Goal: Complete application form: Complete application form

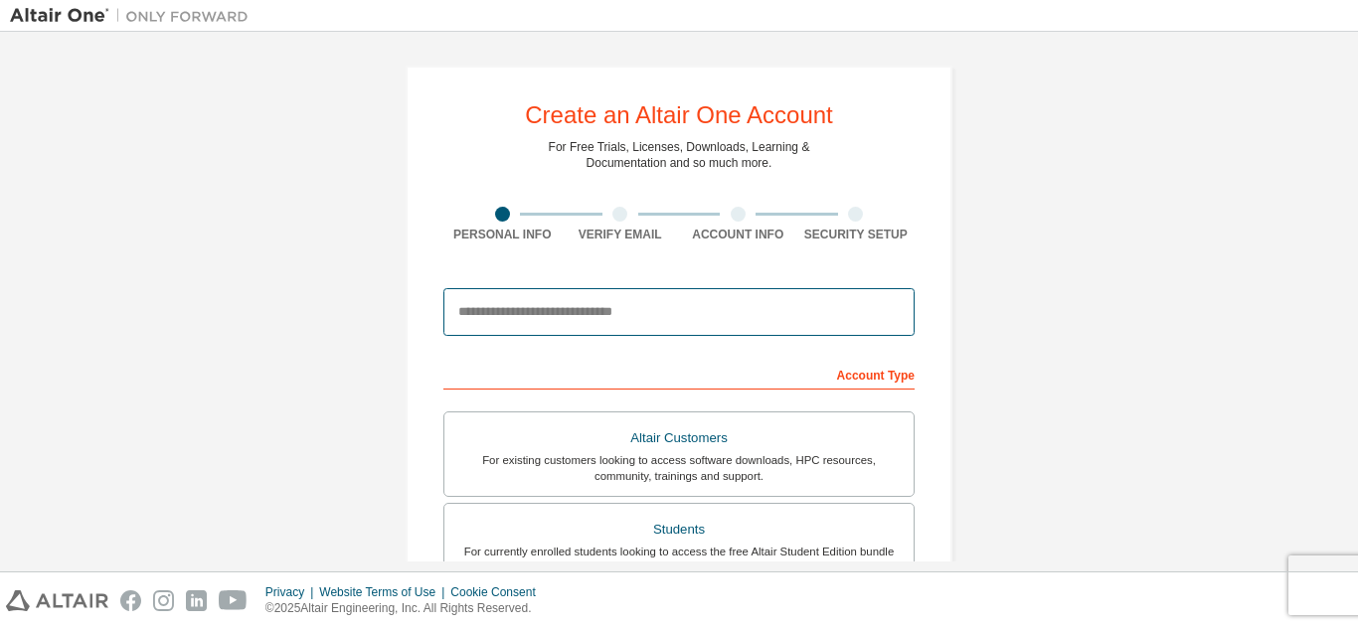
click at [541, 329] on input "email" at bounding box center [678, 312] width 471 height 48
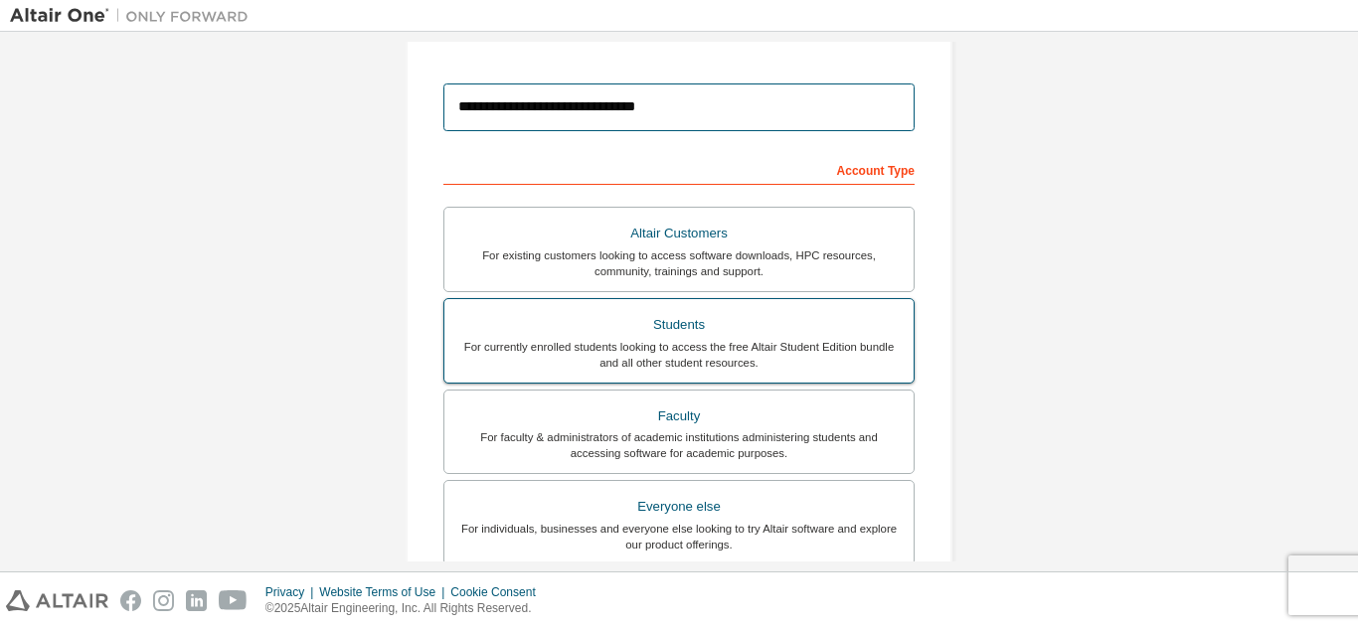
scroll to position [204, 0]
type input "**********"
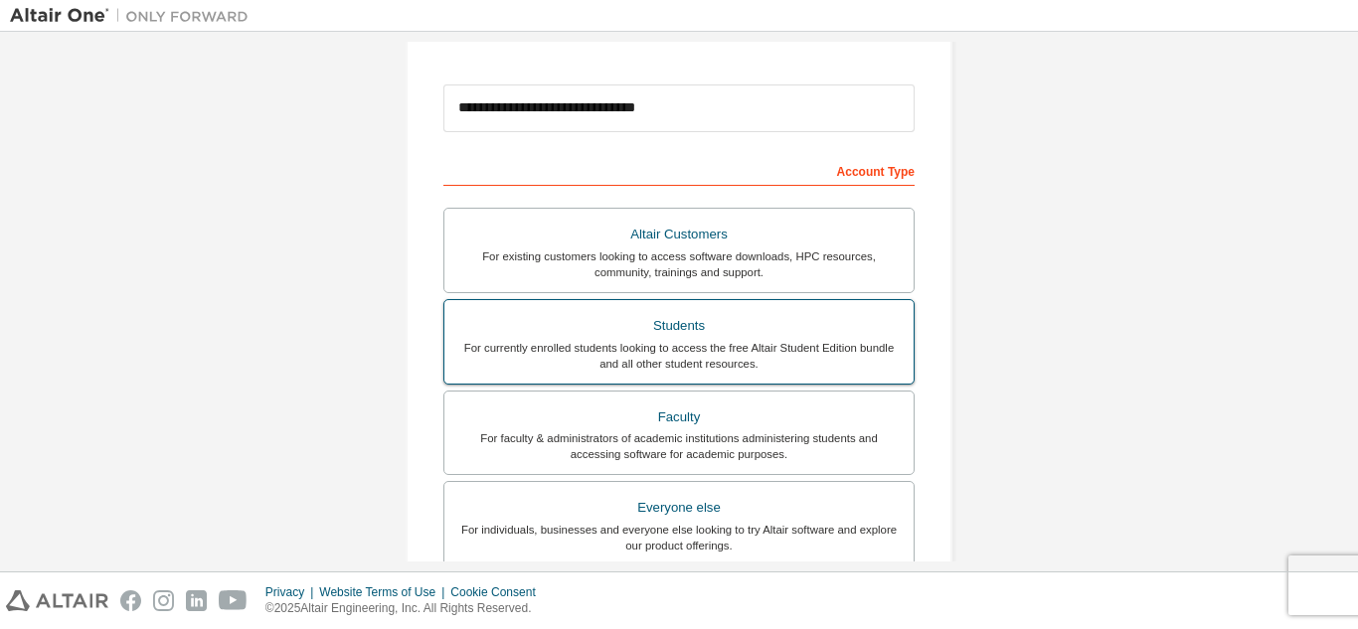
click at [728, 332] on div "Students" at bounding box center [678, 326] width 445 height 28
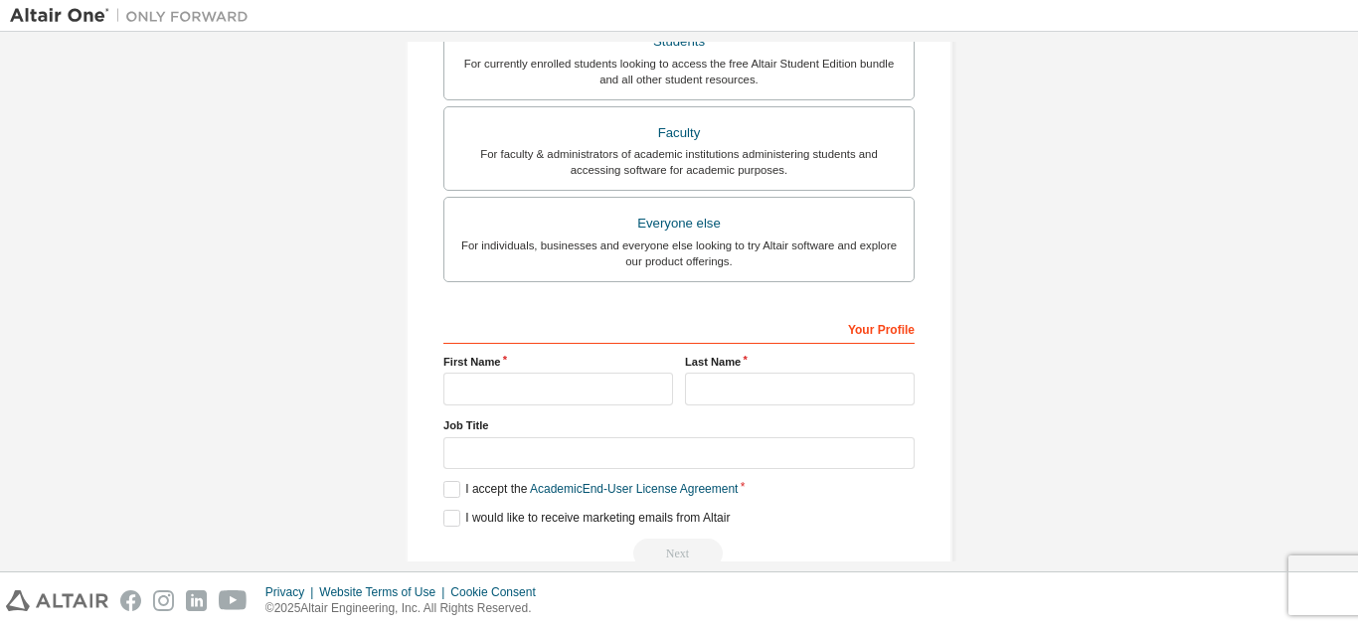
scroll to position [489, 0]
click at [587, 388] on input "text" at bounding box center [558, 388] width 230 height 33
type input "**********"
click at [788, 391] on input "text" at bounding box center [800, 388] width 230 height 33
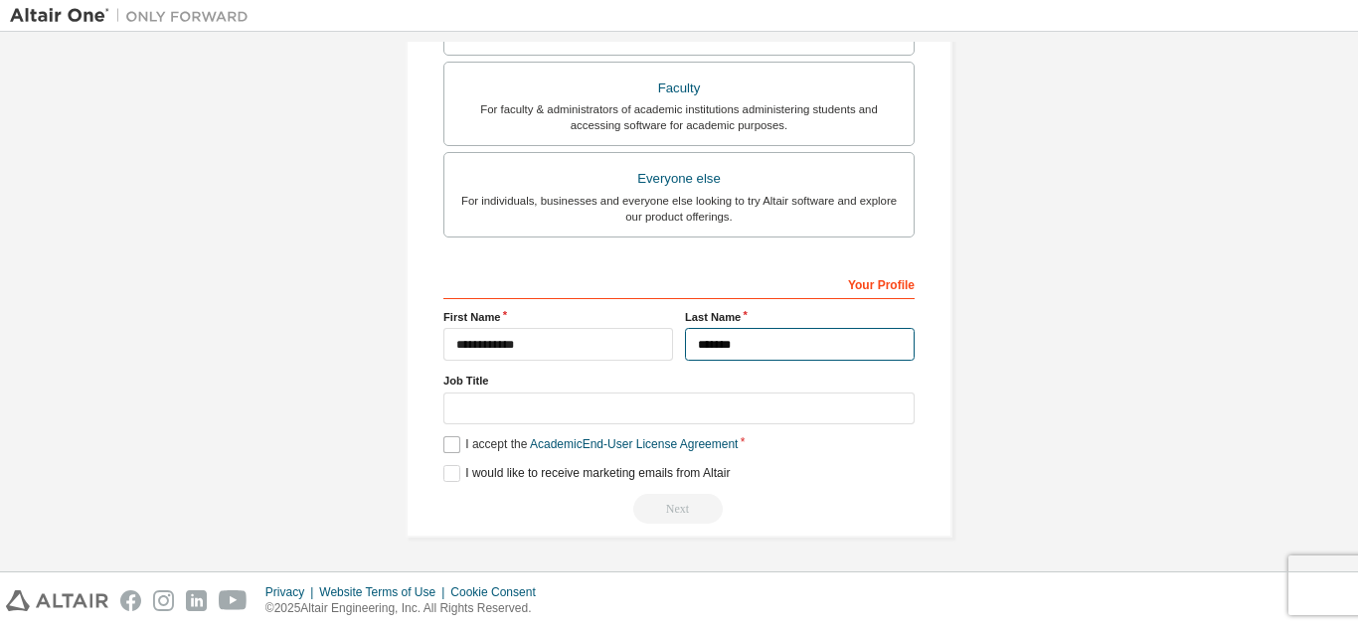
type input "*******"
click at [452, 452] on label "I accept the Academic End-User License Agreement" at bounding box center [590, 444] width 294 height 17
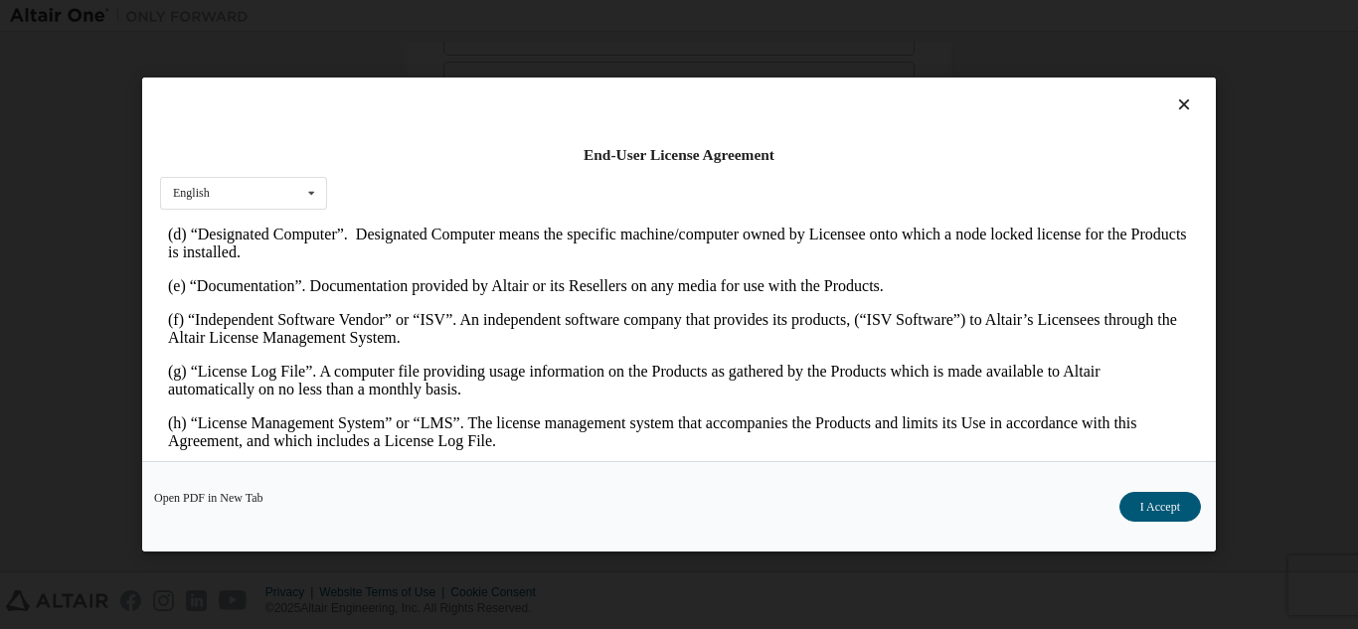
scroll to position [737, 0]
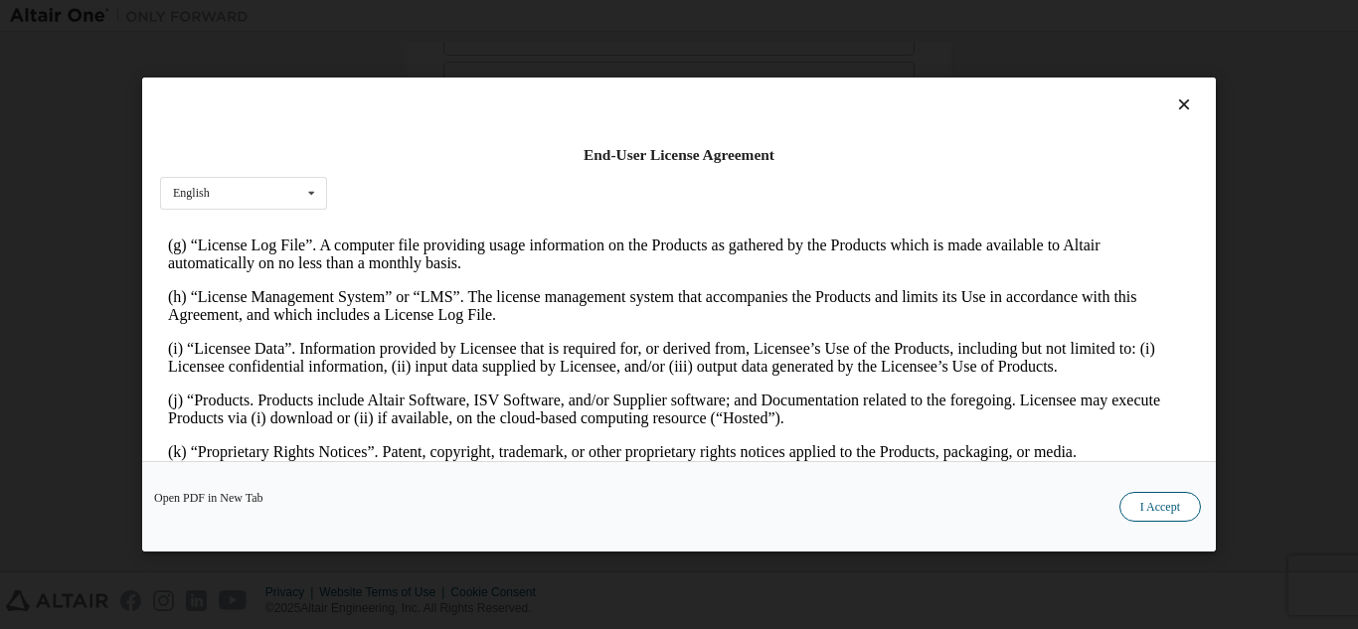
click at [1150, 495] on button "I Accept" at bounding box center [1160, 507] width 82 height 30
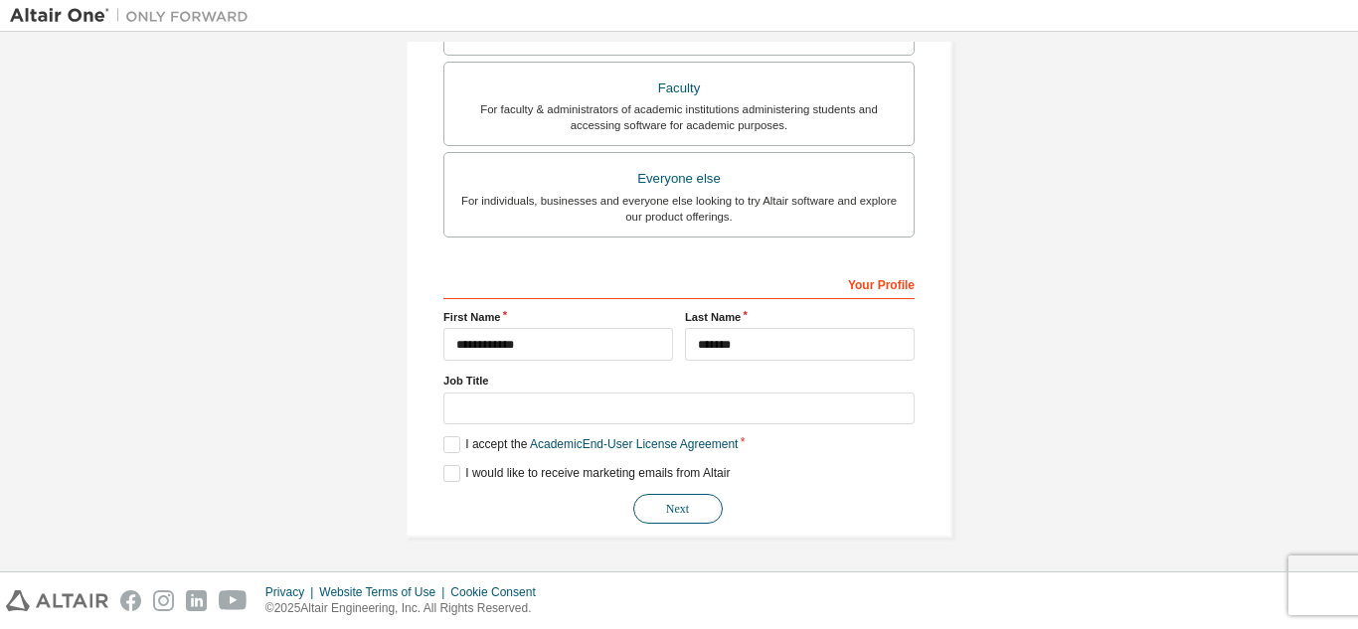
click at [673, 501] on button "Next" at bounding box center [677, 509] width 89 height 30
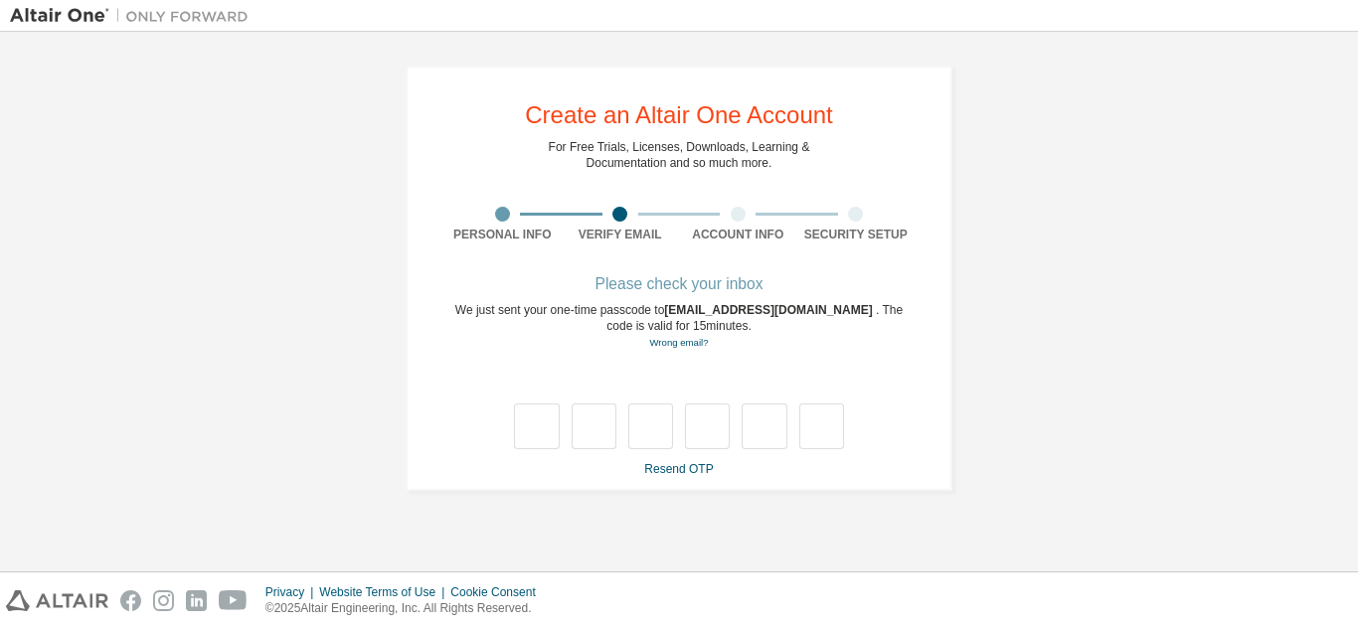
scroll to position [0, 0]
type input "*"
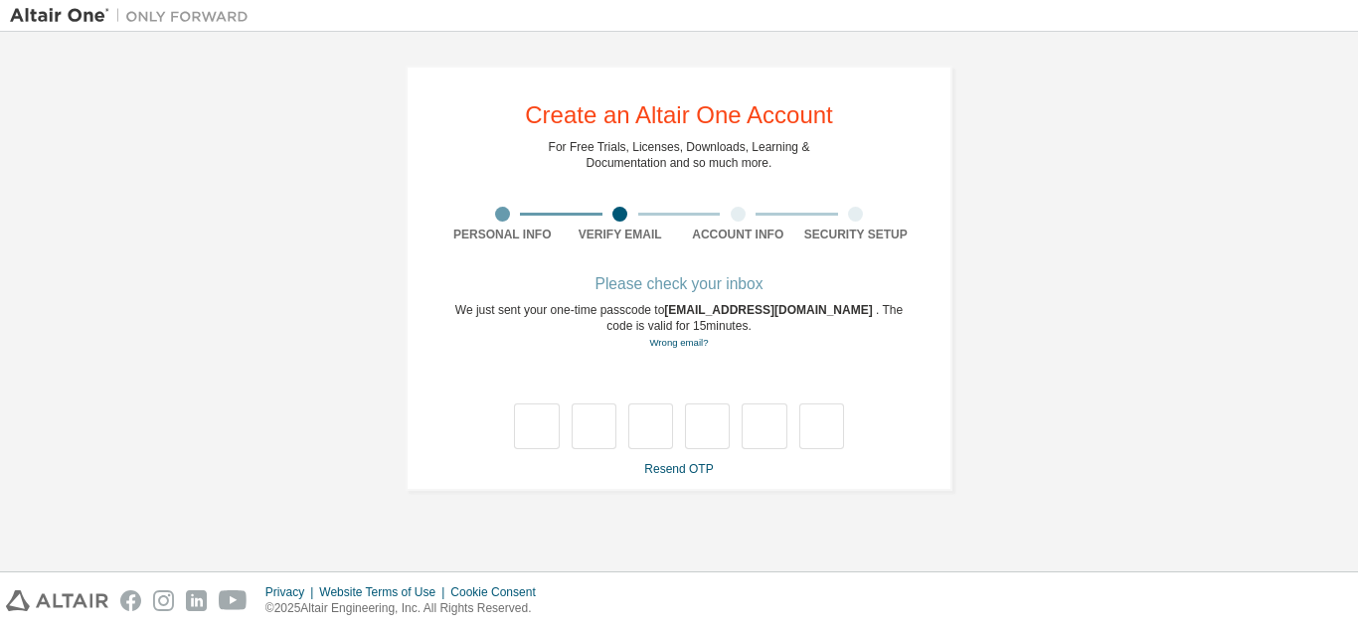
type input "*"
